Goal: Task Accomplishment & Management: Manage account settings

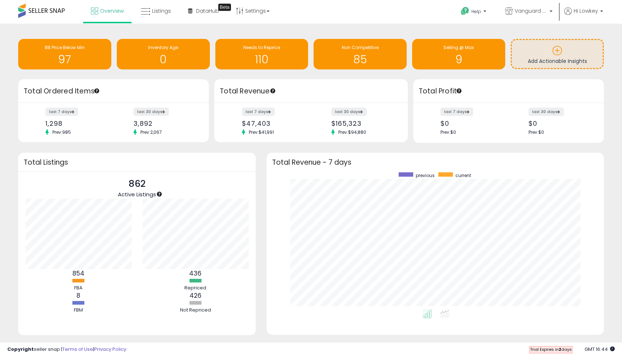
scroll to position [15, 0]
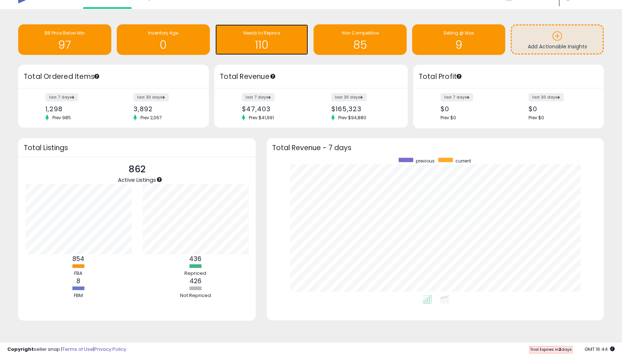
click at [269, 36] on span "Needs to Reprice" at bounding box center [261, 33] width 37 height 6
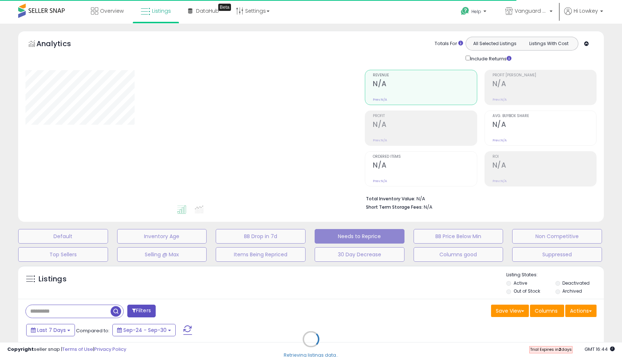
select select "**"
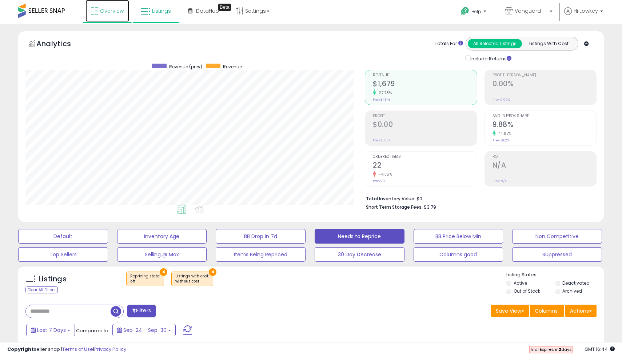
click at [105, 18] on link "Overview" at bounding box center [107, 11] width 44 height 22
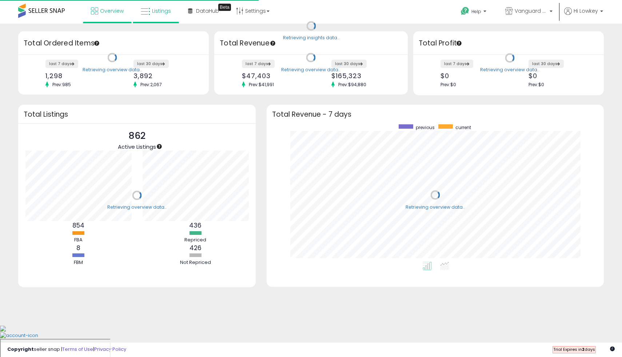
scroll to position [137, 323]
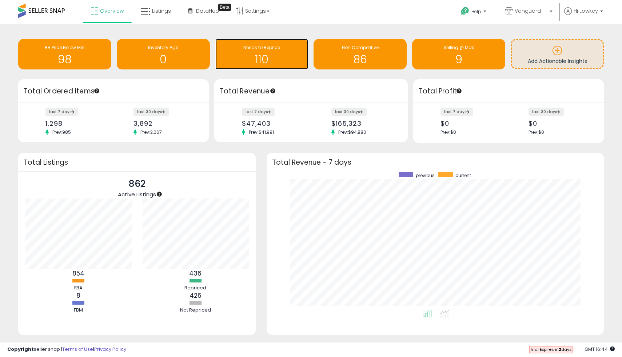
click at [269, 62] on h1 "110" at bounding box center [262, 59] width 86 height 12
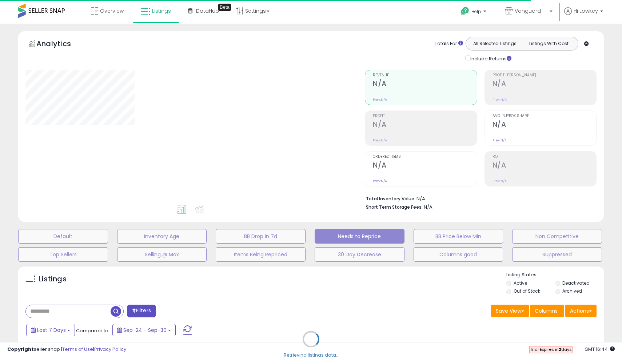
select select "**"
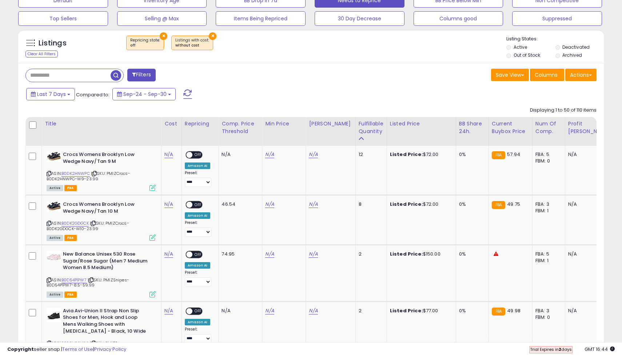
scroll to position [237, 0]
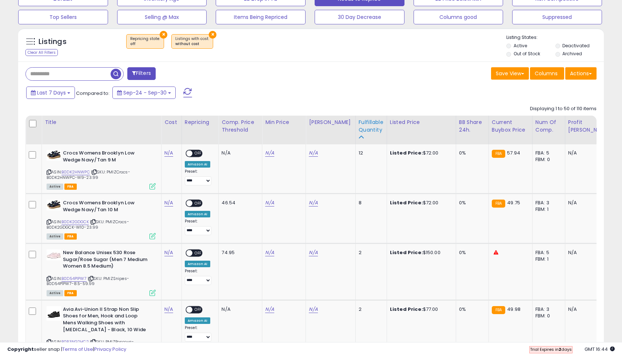
click at [358, 133] on div "Fulfillable Quantity" at bounding box center [370, 126] width 25 height 15
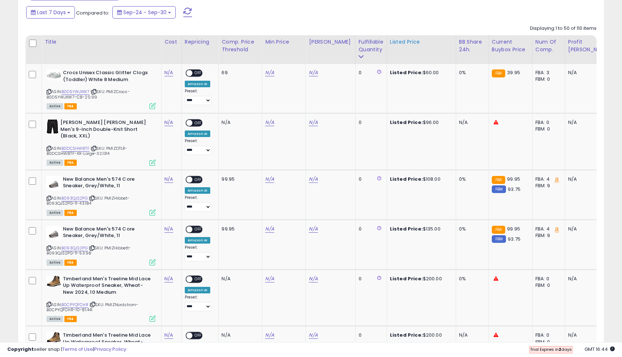
scroll to position [323, 0]
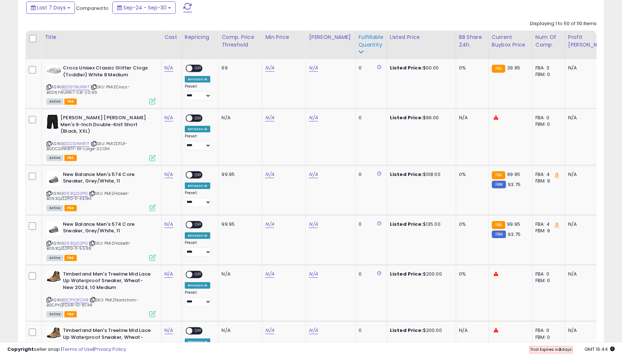
click at [358, 52] on icon at bounding box center [360, 51] width 5 height 5
click at [358, 49] on icon at bounding box center [360, 51] width 5 height 5
click at [358, 52] on icon at bounding box center [360, 51] width 5 height 5
click at [359, 44] on div "Fulfillable Quantity" at bounding box center [370, 40] width 25 height 15
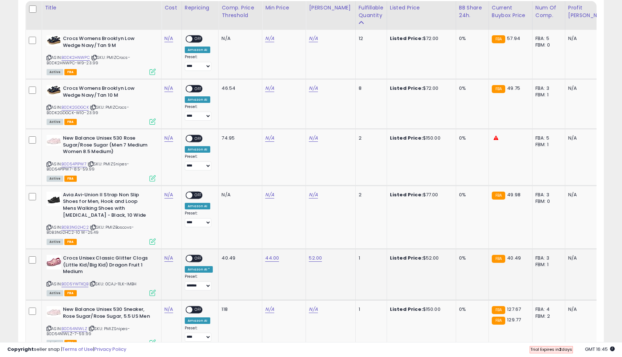
scroll to position [356, 0]
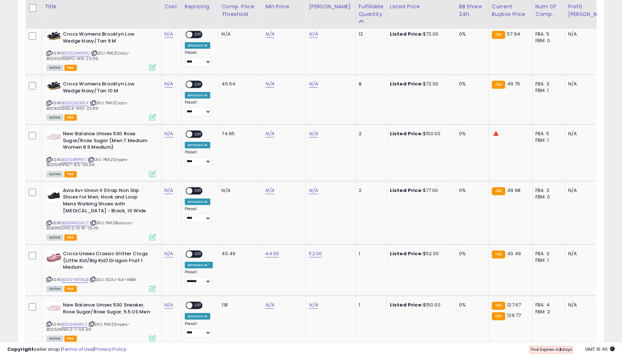
click at [562, 350] on span "Trial Expires in 2 days" at bounding box center [551, 349] width 42 height 6
click at [547, 350] on span "Trial Expires in 2 days" at bounding box center [551, 349] width 42 height 6
click at [535, 352] on span "Trial Expires in 2 days" at bounding box center [551, 349] width 42 height 6
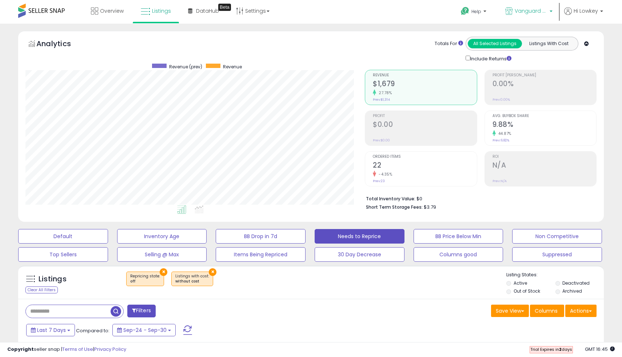
click at [530, 13] on span "Vanguard Systems Shop" at bounding box center [530, 10] width 33 height 7
click at [581, 13] on span "Hi Lowkey" at bounding box center [585, 10] width 24 height 7
click at [590, 41] on link "Account" at bounding box center [586, 38] width 19 height 7
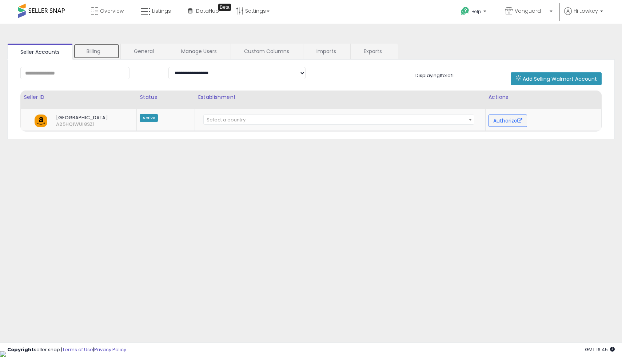
click at [90, 54] on link "Billing" at bounding box center [96, 51] width 46 height 15
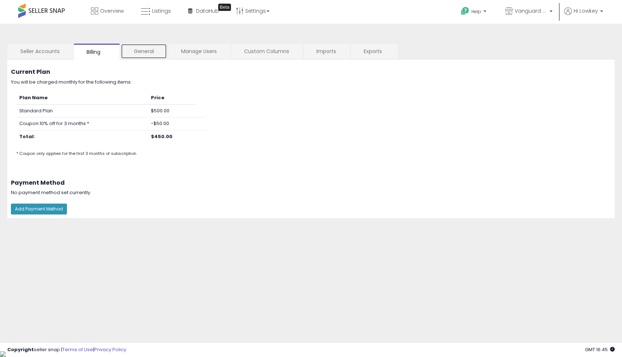
click at [152, 53] on link "General" at bounding box center [144, 51] width 46 height 15
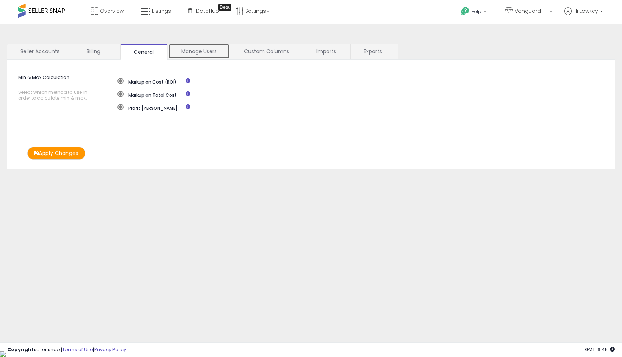
click at [204, 56] on link "Manage Users" at bounding box center [199, 51] width 62 height 15
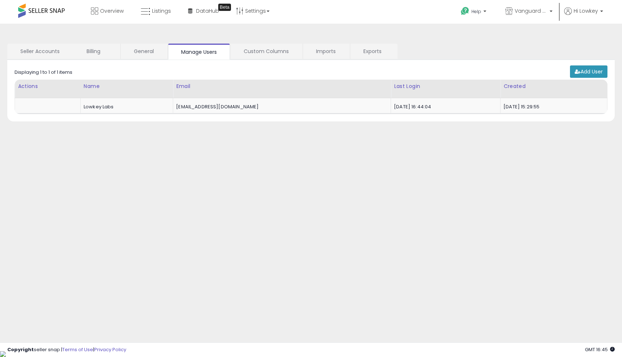
click at [259, 60] on div "Add User Retrieving listings data.. Displaying 1 to 1 of 1 items Actions Name E…" at bounding box center [310, 91] width 607 height 62
click at [254, 50] on link "Custom Columns" at bounding box center [266, 51] width 71 height 15
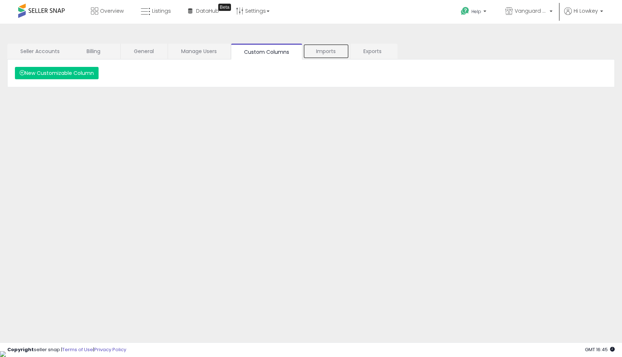
click at [305, 54] on link "Imports" at bounding box center [326, 51] width 46 height 15
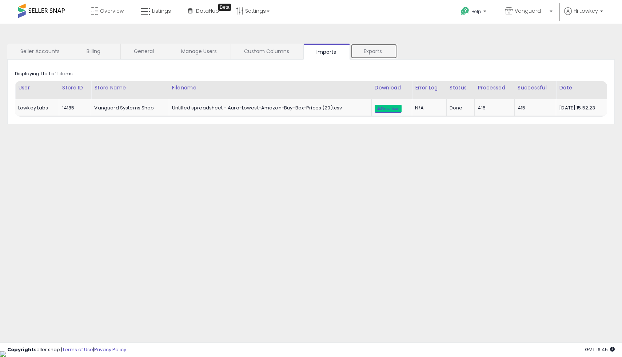
click at [358, 54] on link "Exports" at bounding box center [373, 51] width 47 height 15
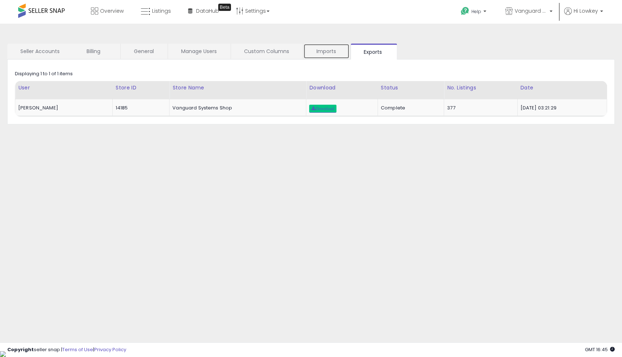
click at [328, 55] on link "Imports" at bounding box center [326, 51] width 46 height 15
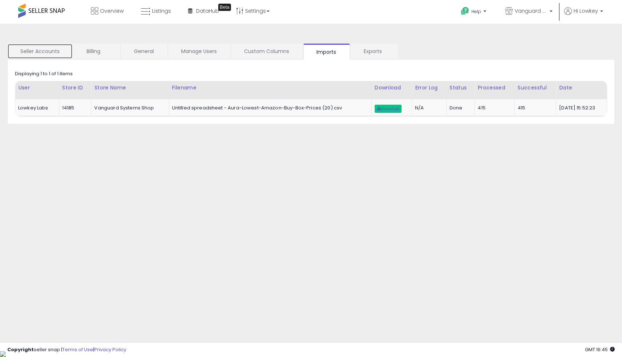
click at [55, 51] on link "Seller Accounts" at bounding box center [39, 51] width 65 height 15
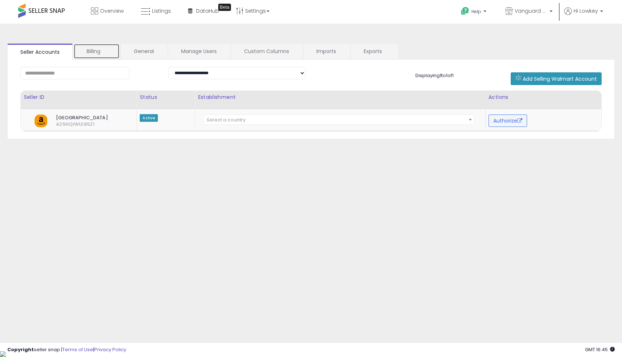
click at [98, 53] on link "Billing" at bounding box center [96, 51] width 46 height 15
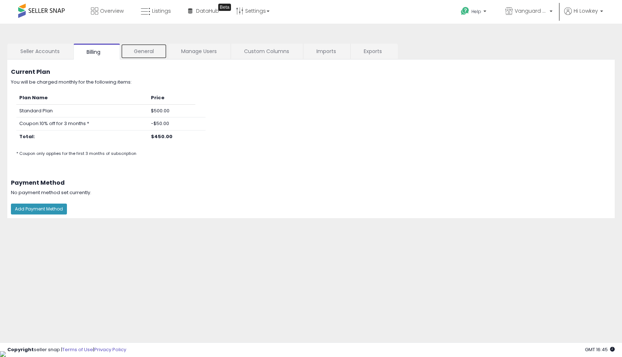
click at [137, 49] on link "General" at bounding box center [144, 51] width 46 height 15
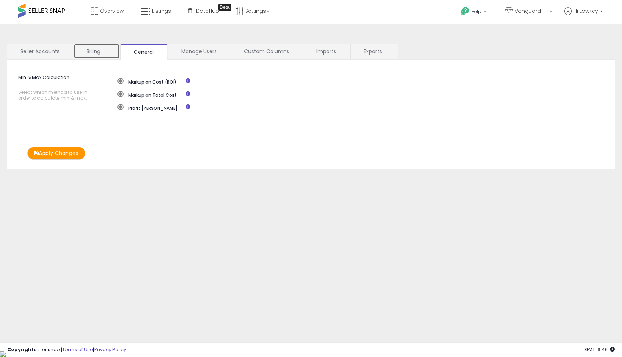
click at [86, 50] on link "Billing" at bounding box center [96, 51] width 46 height 15
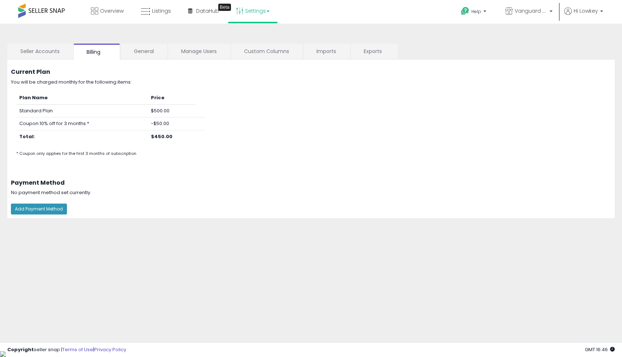
click at [249, 8] on link "Settings" at bounding box center [253, 11] width 44 height 22
click at [321, 28] on div "**********" at bounding box center [311, 187] width 622 height 327
